Goal: Task Accomplishment & Management: Use online tool/utility

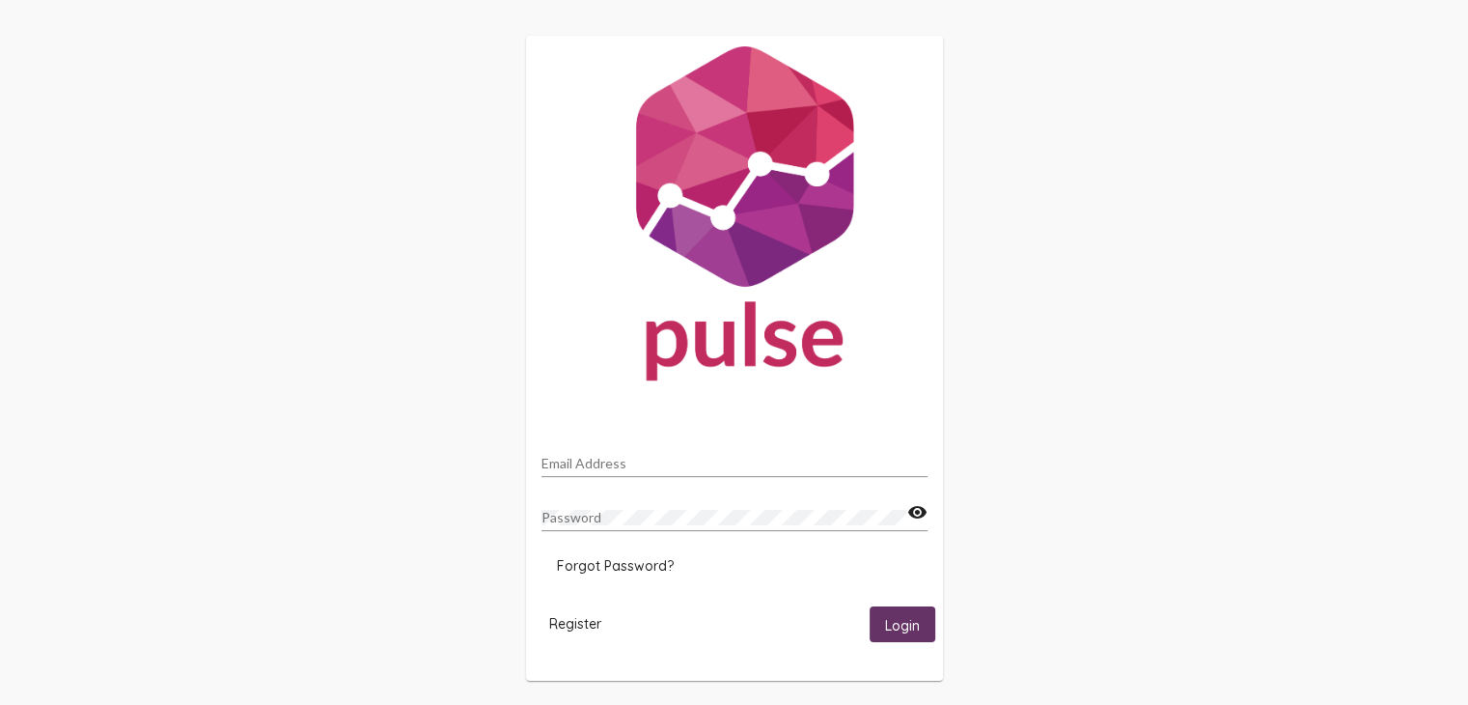
click at [613, 468] on input "Email Address" at bounding box center [735, 463] width 386 height 15
type input "[EMAIL_ADDRESS][DOMAIN_NAME]"
click at [870, 606] on button "Login" at bounding box center [903, 624] width 66 height 36
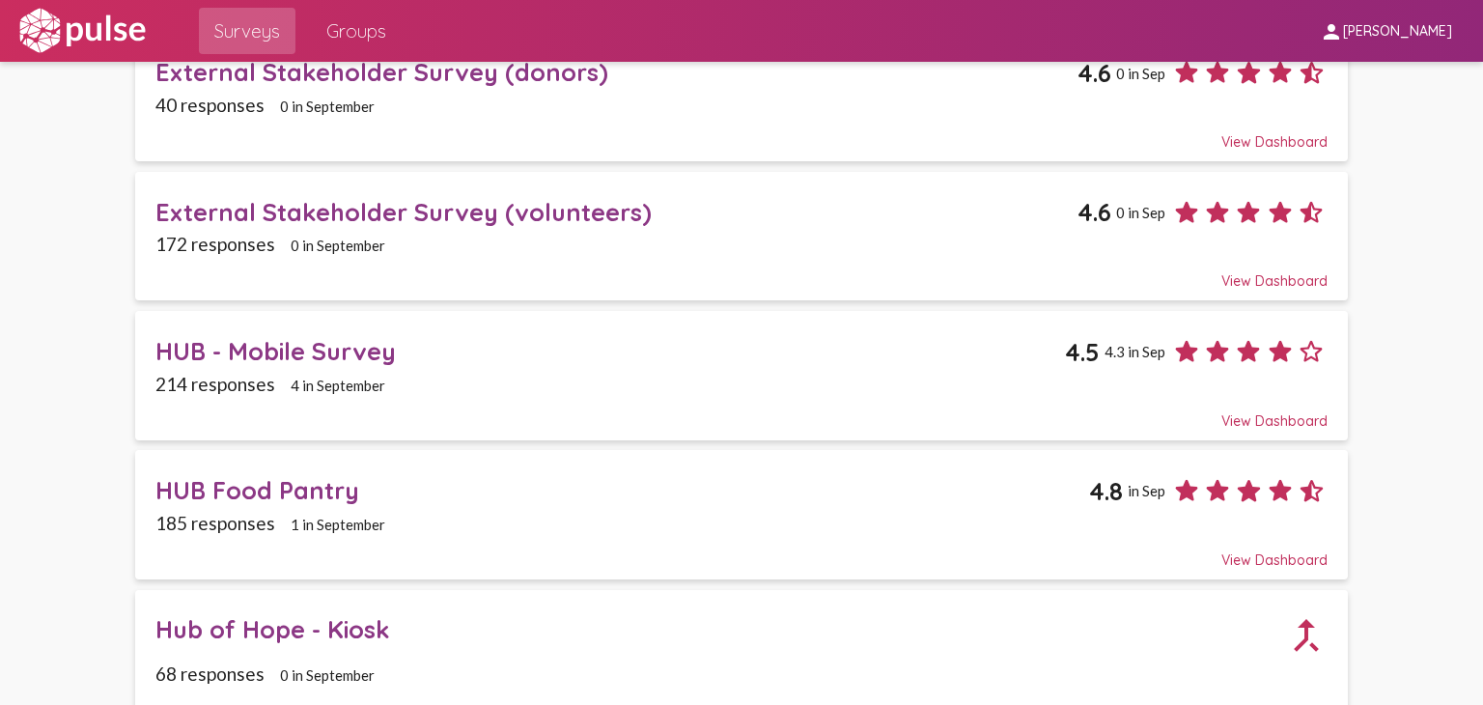
scroll to position [1255, 0]
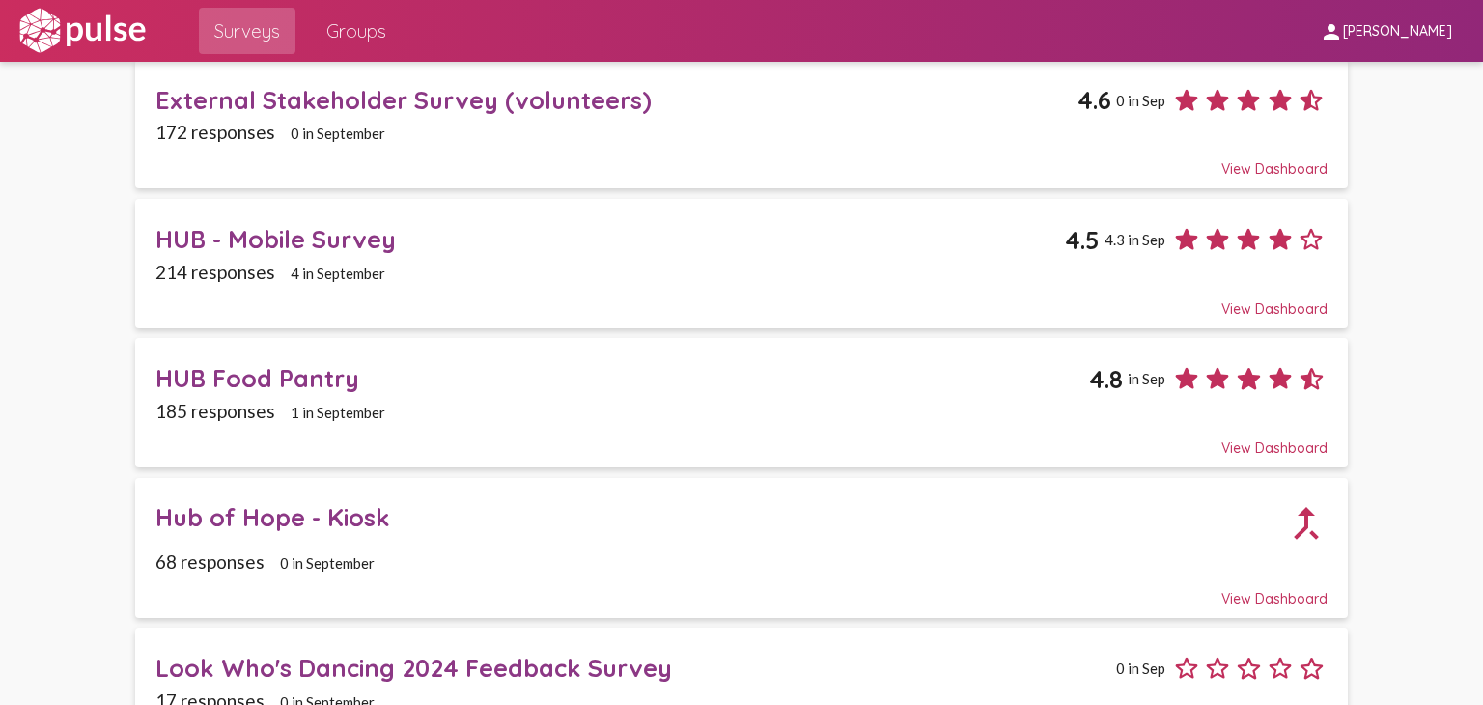
click at [299, 506] on div "Hub of Hope - Kiosk" at bounding box center [719, 517] width 1129 height 30
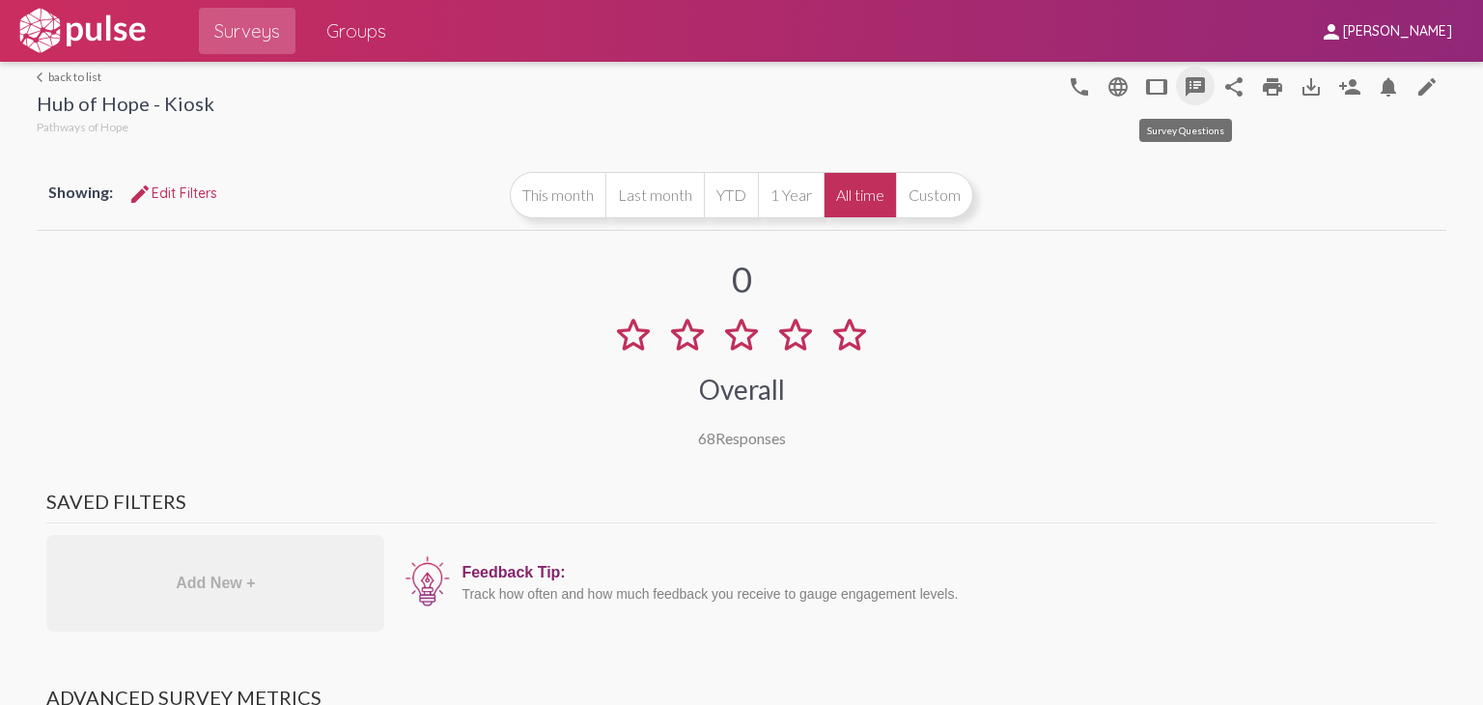
click at [1190, 88] on mat-icon "speaker_notes" at bounding box center [1194, 86] width 23 height 23
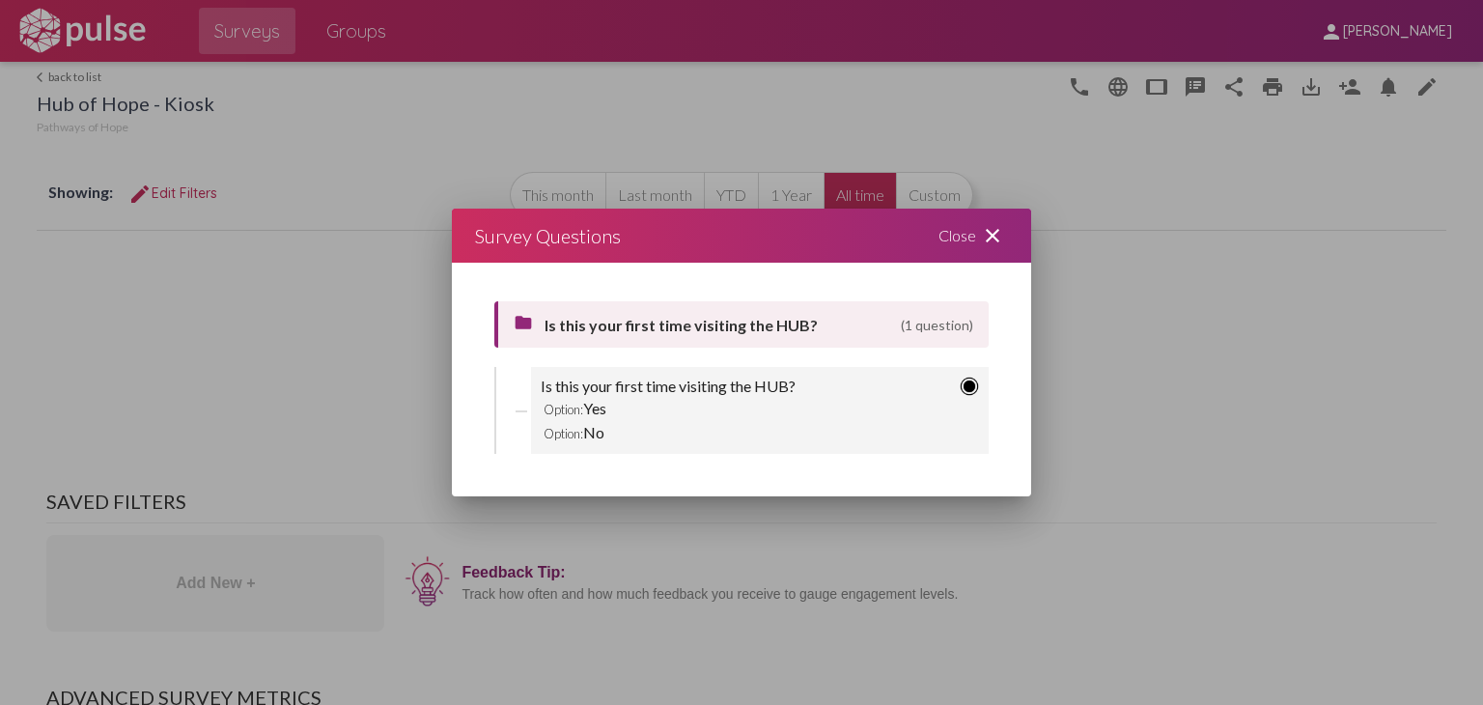
click at [997, 226] on mat-icon "close" at bounding box center [992, 235] width 23 height 23
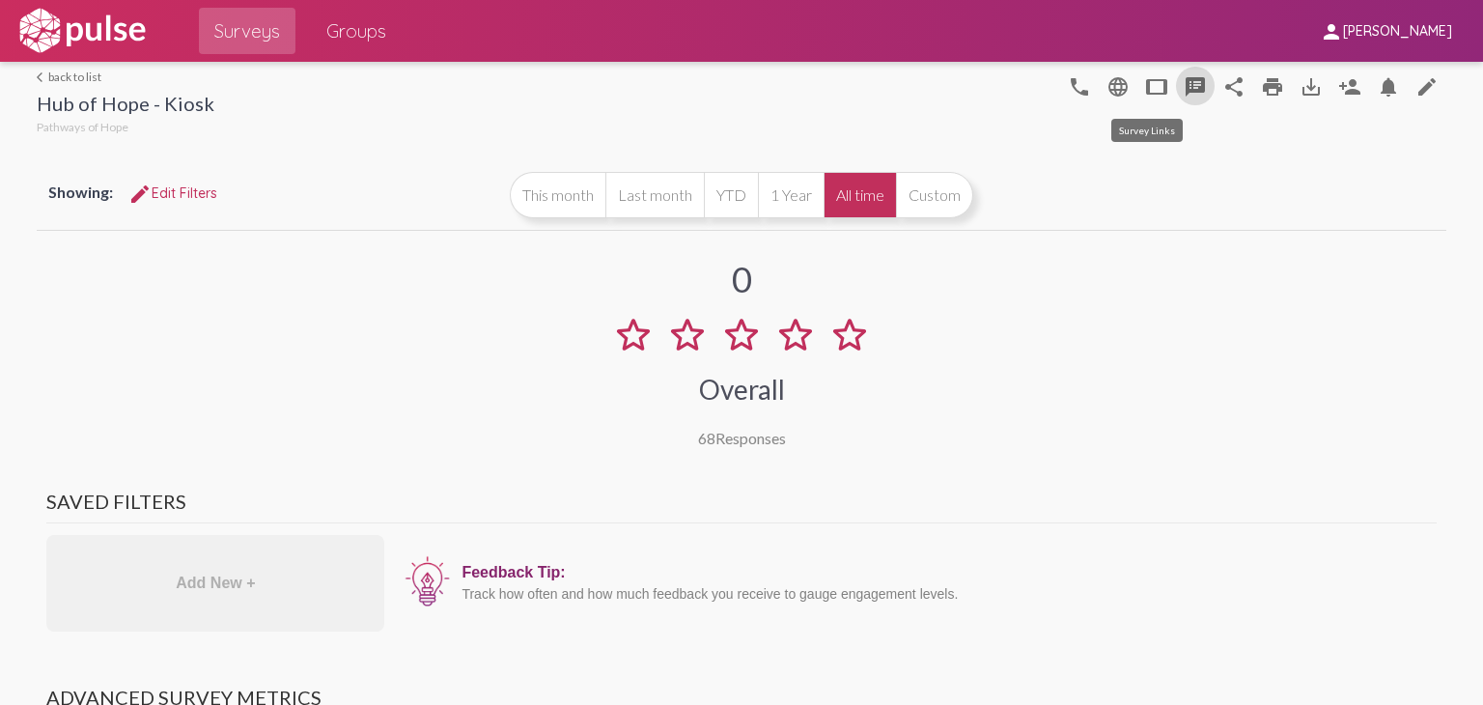
click at [1145, 87] on mat-icon "tablet" at bounding box center [1156, 86] width 23 height 23
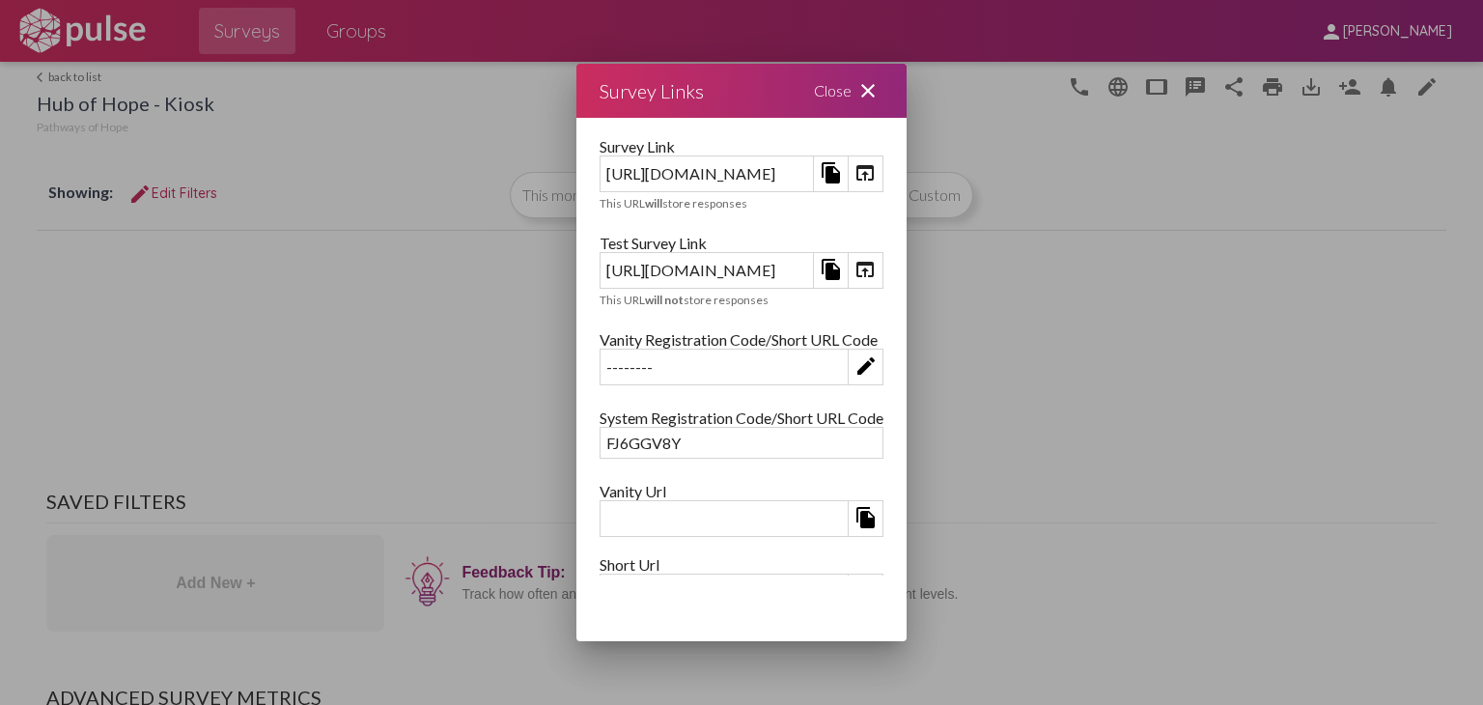
click at [843, 266] on mat-icon "file_copy" at bounding box center [831, 269] width 23 height 23
click at [843, 264] on mat-icon "file_copy" at bounding box center [831, 269] width 23 height 23
click at [876, 266] on mat-icon "open_in_browser" at bounding box center [864, 269] width 23 height 23
click at [879, 82] on mat-icon "close" at bounding box center [867, 90] width 23 height 23
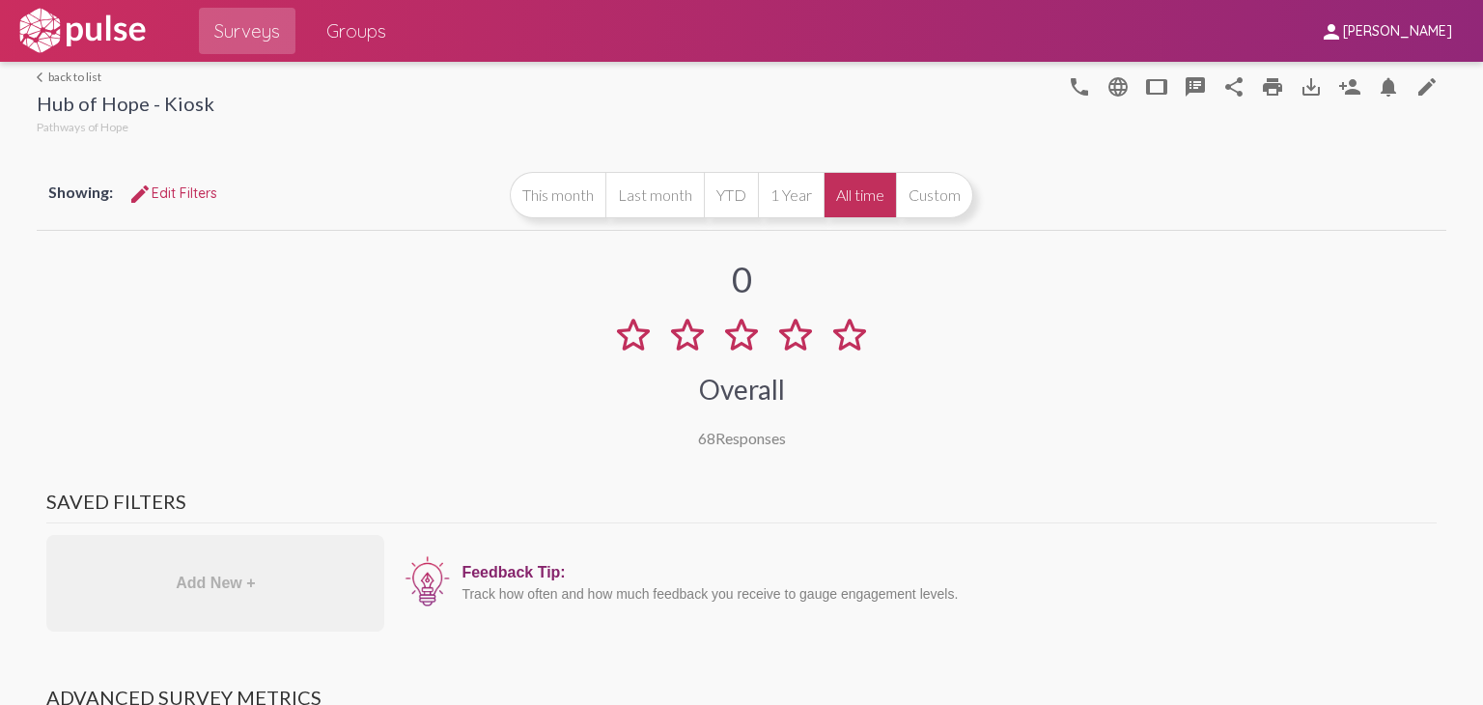
click at [58, 81] on link "arrow_back_ios back to list" at bounding box center [126, 76] width 178 height 14
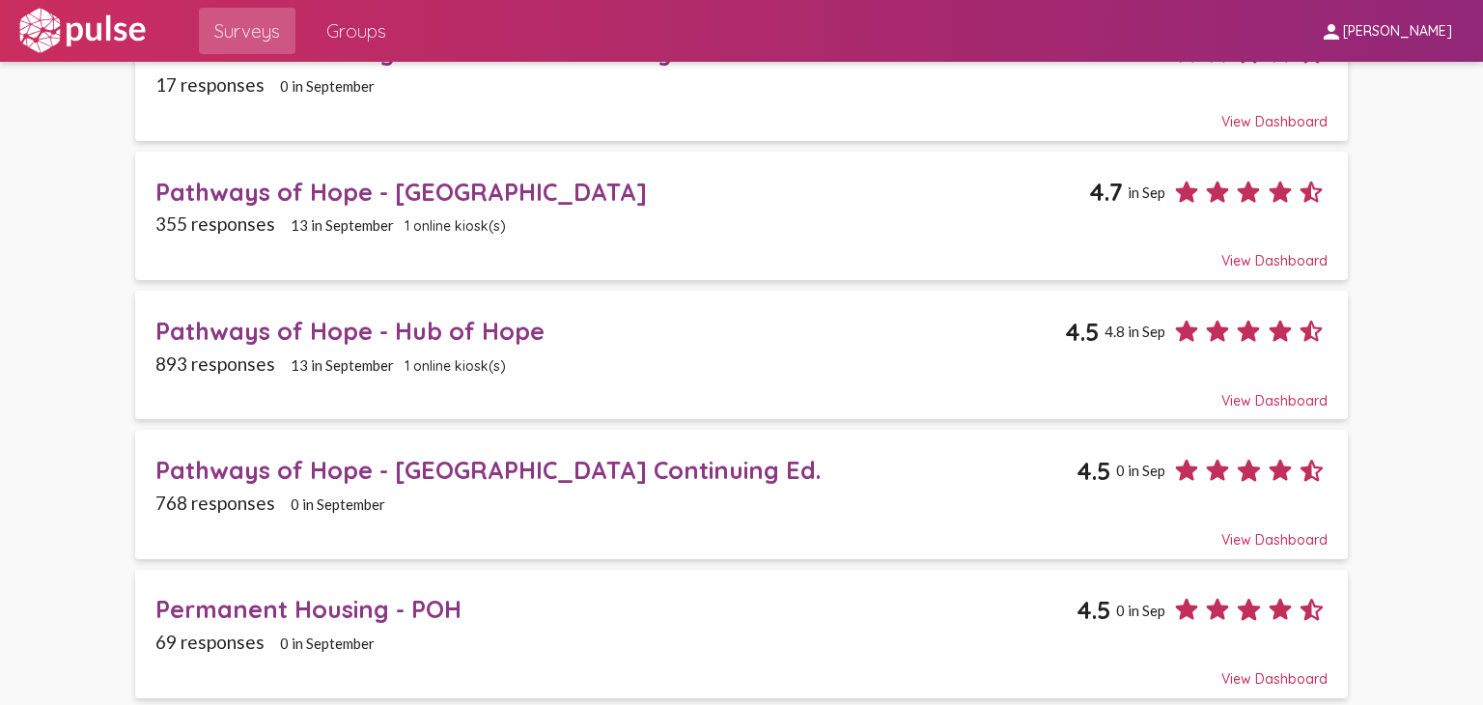
scroll to position [1838, 0]
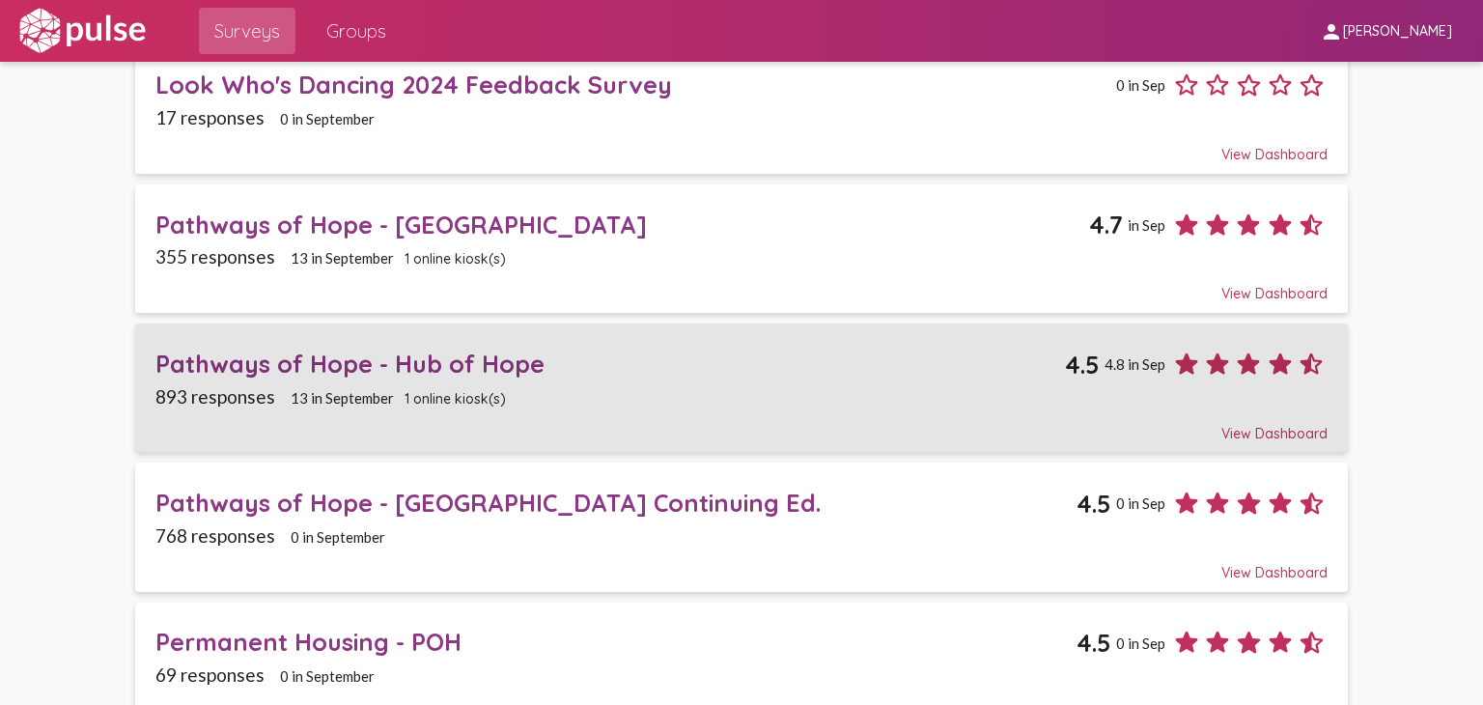
click at [335, 348] on div "Pathways of Hope - Hub of Hope" at bounding box center [609, 363] width 909 height 30
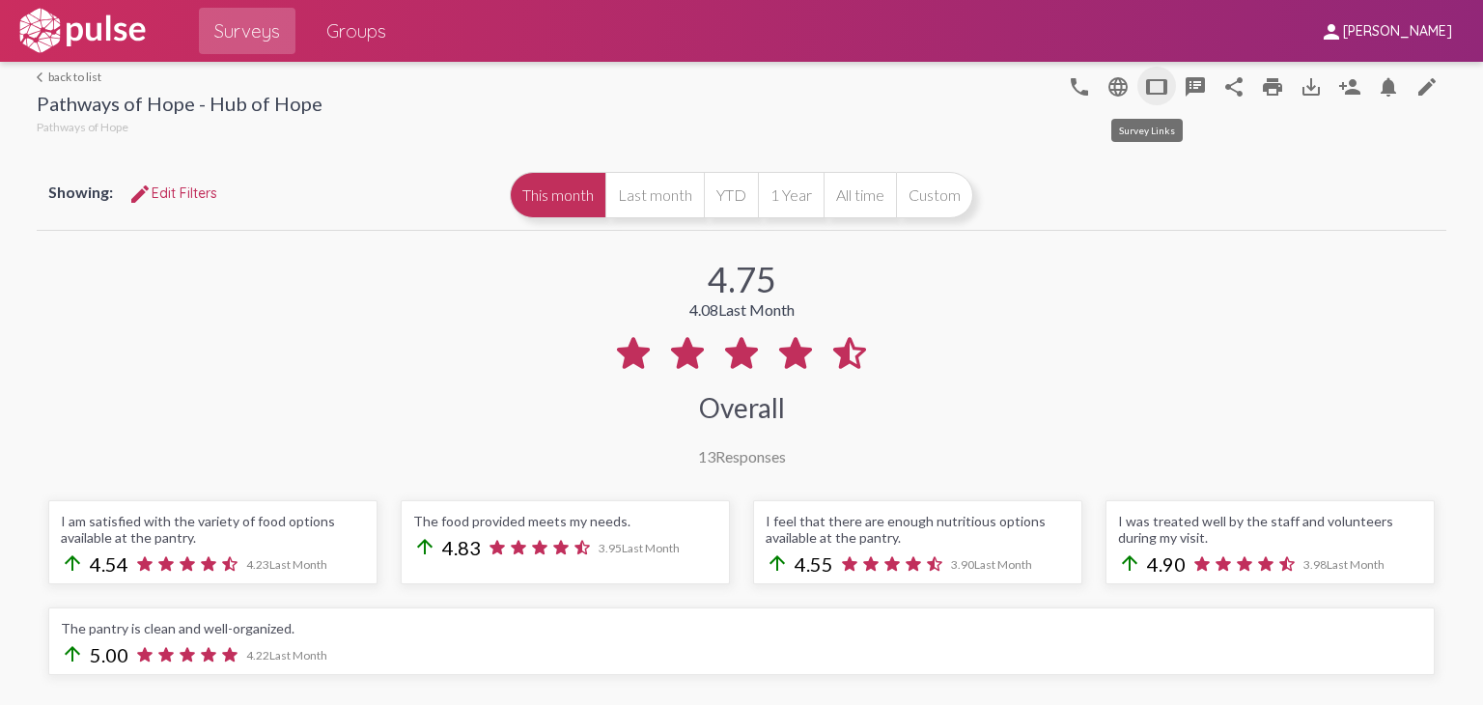
click at [1145, 82] on mat-icon "tablet" at bounding box center [1156, 86] width 23 height 23
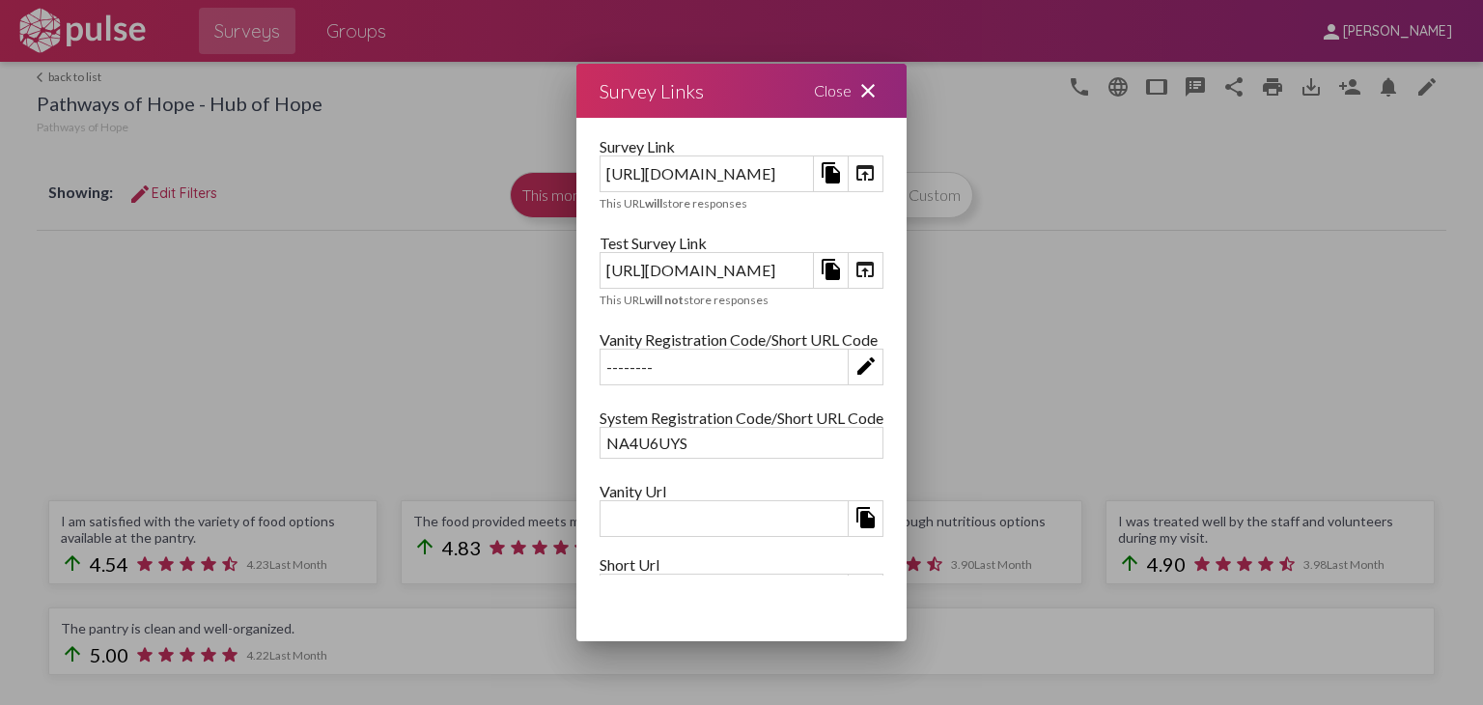
click at [876, 264] on mat-icon "open_in_browser" at bounding box center [864, 269] width 23 height 23
